Goal: Task Accomplishment & Management: Manage account settings

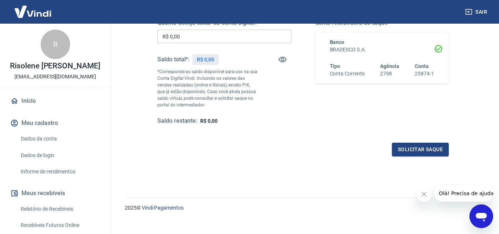
scroll to position [138, 0]
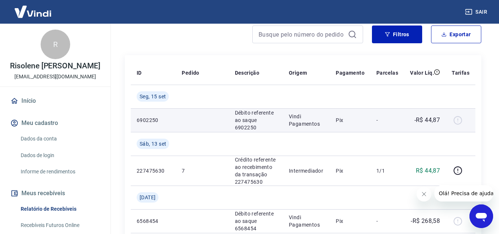
scroll to position [111, 0]
